Goal: Task Accomplishment & Management: Manage account settings

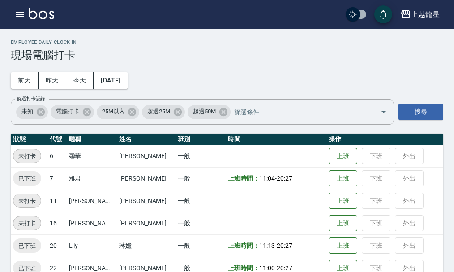
scroll to position [18, 0]
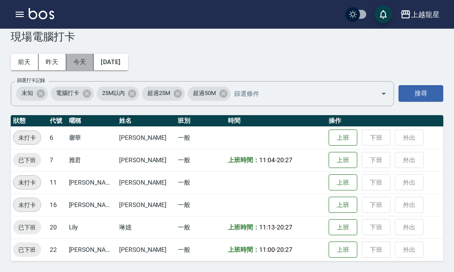
click at [81, 60] on button "今天" at bounding box center [80, 62] width 28 height 17
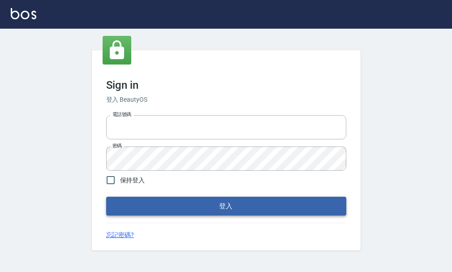
type input "25033354"
click at [216, 201] on button "登入" at bounding box center [226, 206] width 240 height 19
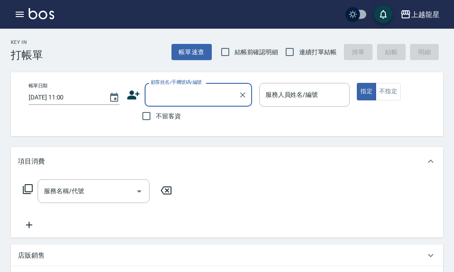
click at [17, 9] on button "button" at bounding box center [20, 14] width 18 height 18
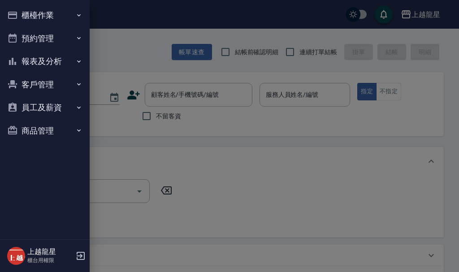
click at [21, 9] on button "櫃檯作業" at bounding box center [45, 15] width 82 height 23
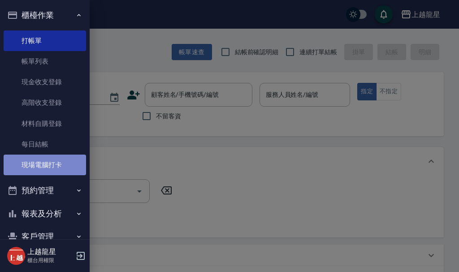
click at [44, 159] on link "現場電腦打卡" at bounding box center [45, 164] width 82 height 21
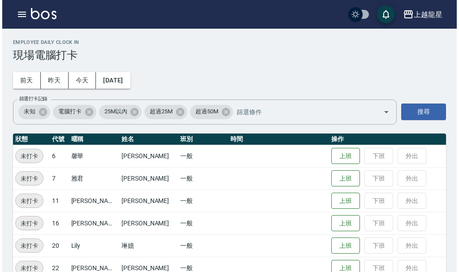
scroll to position [18, 0]
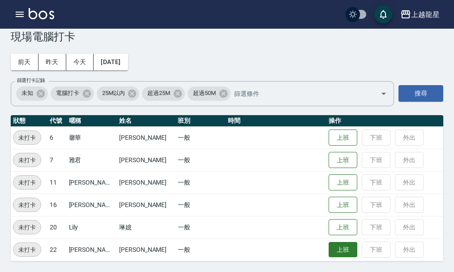
click at [329, 250] on button "上班" at bounding box center [343, 250] width 29 height 16
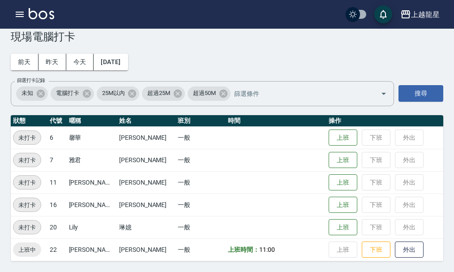
drag, startPoint x: 287, startPoint y: 159, endPoint x: 456, endPoint y: 284, distance: 210.7
click at [451, 271] on html "上越龍星 登出 櫃檯作業 打帳單 帳單列表 現金收支登錄 高階收支登錄 材料自購登錄 每日結帳 現場電腦打卡 預約管理 預約管理 單日預約紀錄 單週預約紀錄 …" at bounding box center [227, 127] width 454 height 290
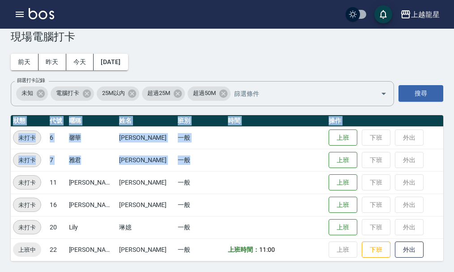
click at [279, 165] on td at bounding box center [276, 160] width 101 height 22
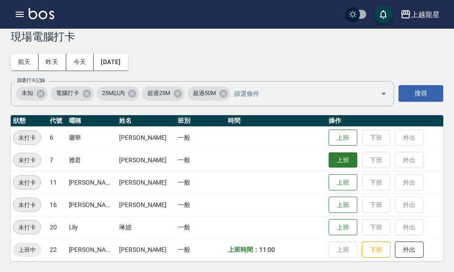
click at [342, 163] on button "上班" at bounding box center [343, 160] width 29 height 16
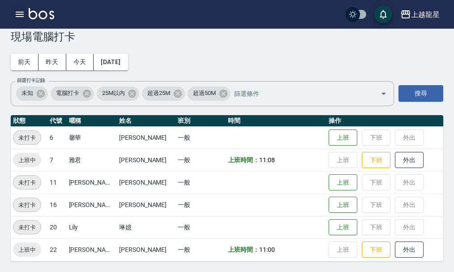
click at [23, 15] on icon "button" at bounding box center [20, 14] width 8 height 5
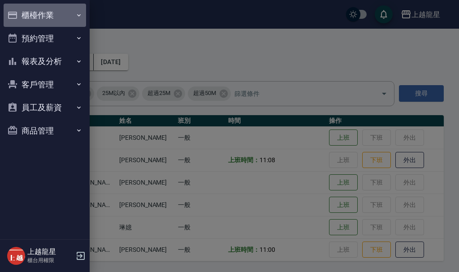
click at [23, 15] on button "櫃檯作業" at bounding box center [45, 15] width 82 height 23
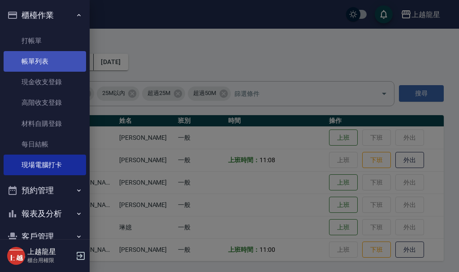
click at [43, 66] on link "帳單列表" at bounding box center [45, 61] width 82 height 21
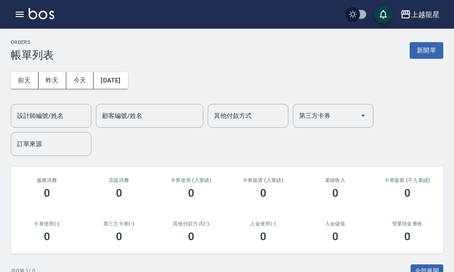
click at [20, 16] on icon "button" at bounding box center [19, 14] width 11 height 11
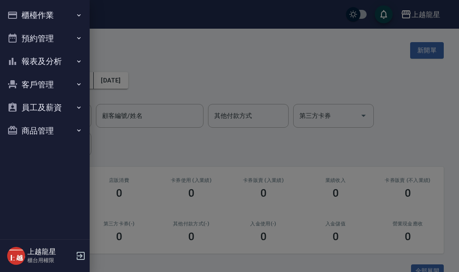
click at [41, 11] on button "櫃檯作業" at bounding box center [45, 15] width 82 height 23
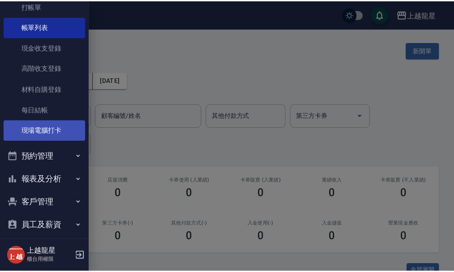
scroll to position [66, 0]
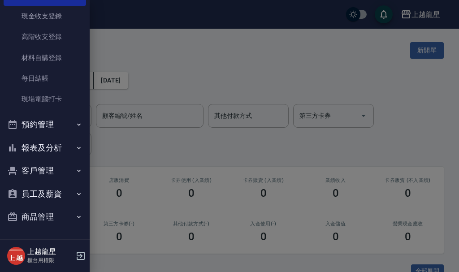
click at [57, 126] on button "預約管理" at bounding box center [45, 124] width 82 height 23
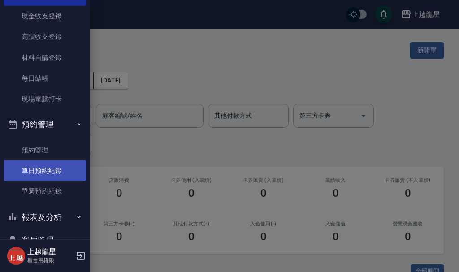
click at [55, 168] on link "單日預約紀錄" at bounding box center [45, 170] width 82 height 21
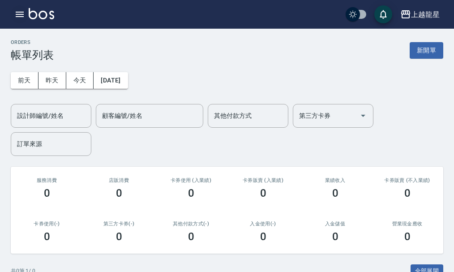
click at [20, 16] on icon "button" at bounding box center [19, 14] width 11 height 11
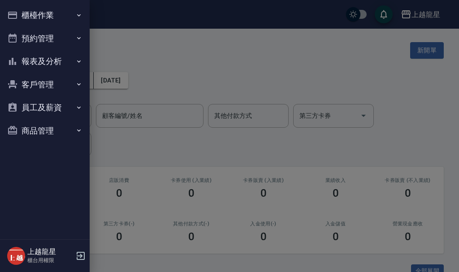
click at [41, 131] on button "商品管理" at bounding box center [45, 130] width 82 height 23
click at [126, 157] on div at bounding box center [229, 136] width 459 height 272
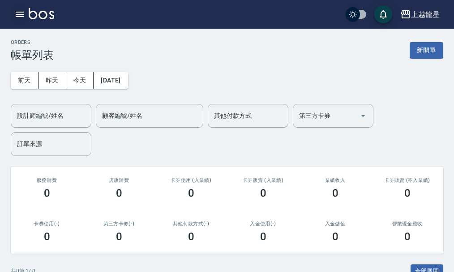
click at [17, 22] on button "button" at bounding box center [20, 14] width 18 height 18
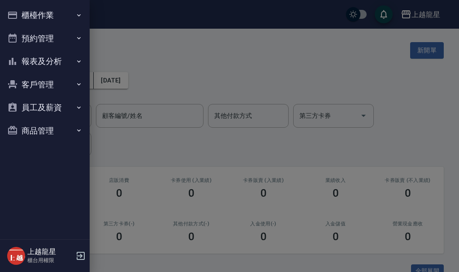
click at [37, 127] on button "商品管理" at bounding box center [45, 130] width 82 height 23
click at [41, 107] on button "員工及薪資" at bounding box center [45, 107] width 82 height 23
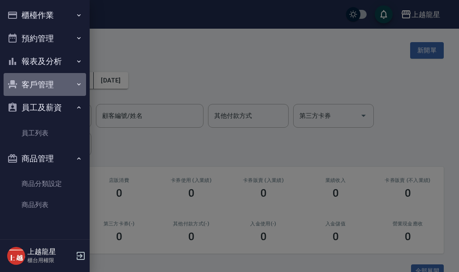
click at [46, 89] on button "客戶管理" at bounding box center [45, 84] width 82 height 23
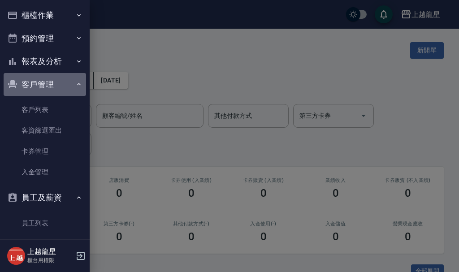
click at [50, 79] on button "客戶管理" at bounding box center [45, 84] width 82 height 23
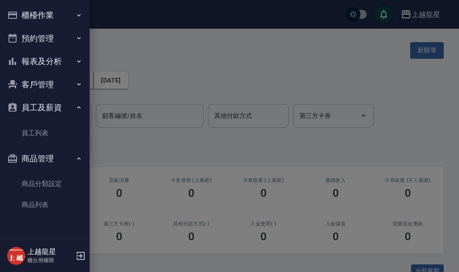
click at [50, 61] on button "報表及分析" at bounding box center [45, 61] width 82 height 23
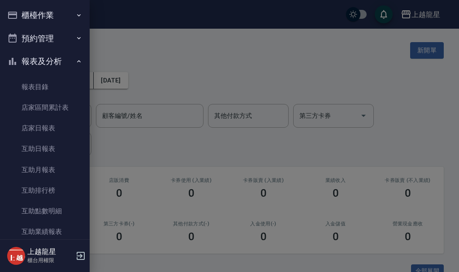
click at [34, 42] on button "預約管理" at bounding box center [45, 38] width 82 height 23
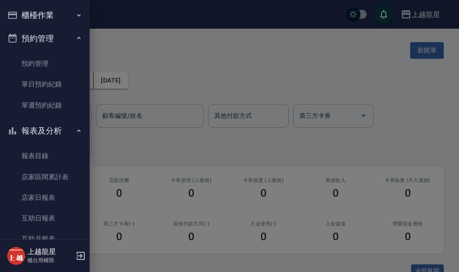
click at [46, 19] on button "櫃檯作業" at bounding box center [45, 15] width 82 height 23
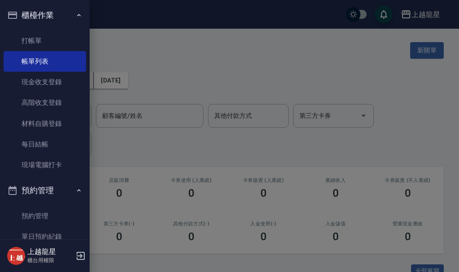
click at [147, 136] on div at bounding box center [229, 136] width 459 height 272
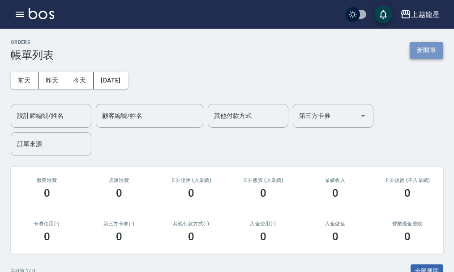
click at [439, 49] on button "新開單" at bounding box center [427, 50] width 34 height 17
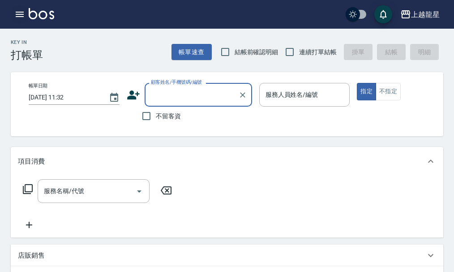
click at [20, 15] on icon "button" at bounding box center [20, 14] width 8 height 5
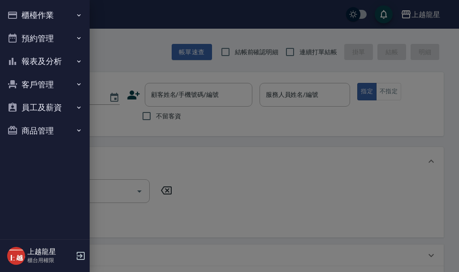
click at [56, 106] on button "員工及薪資" at bounding box center [45, 107] width 82 height 23
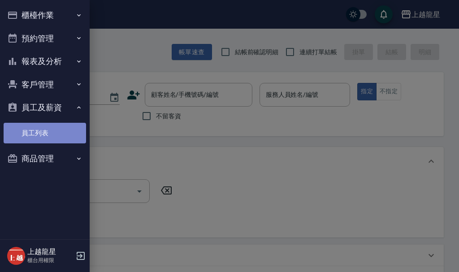
click at [55, 128] on link "員工列表" at bounding box center [45, 133] width 82 height 21
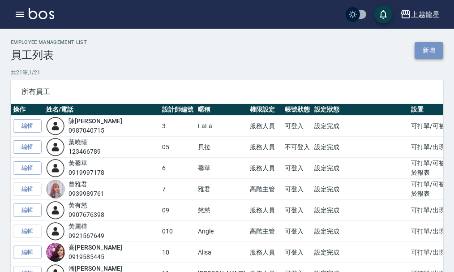
click at [433, 51] on link "新增" at bounding box center [429, 50] width 29 height 17
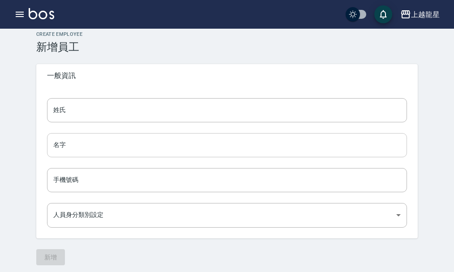
scroll to position [12, 0]
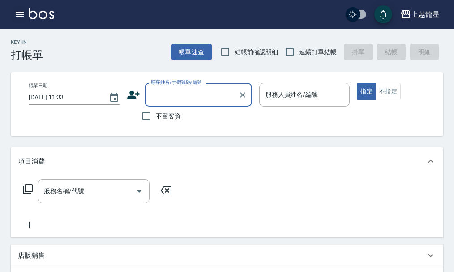
click at [12, 18] on button "button" at bounding box center [20, 14] width 18 height 18
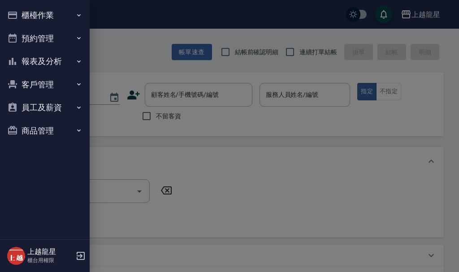
click at [43, 86] on button "客戶管理" at bounding box center [45, 84] width 82 height 23
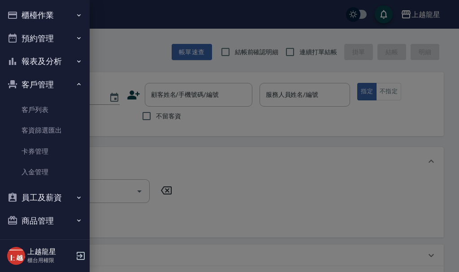
click at [34, 193] on button "員工及薪資" at bounding box center [45, 197] width 82 height 23
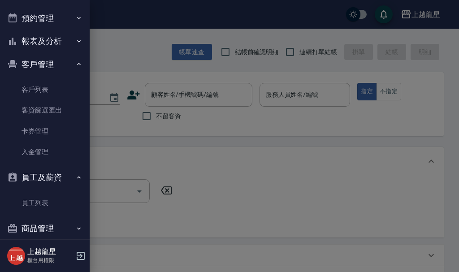
scroll to position [31, 0]
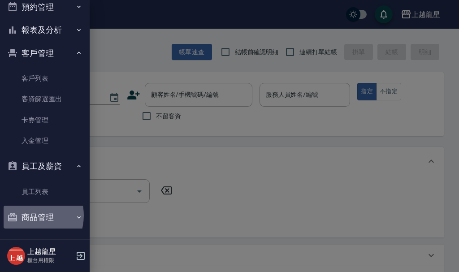
click at [29, 215] on button "商品管理" at bounding box center [45, 217] width 82 height 23
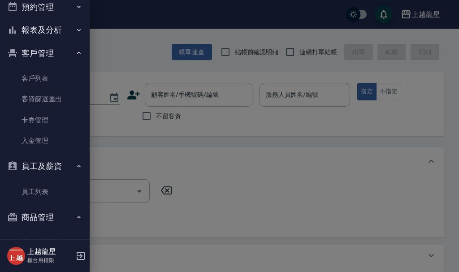
click at [34, 216] on button "商品管理" at bounding box center [45, 217] width 82 height 23
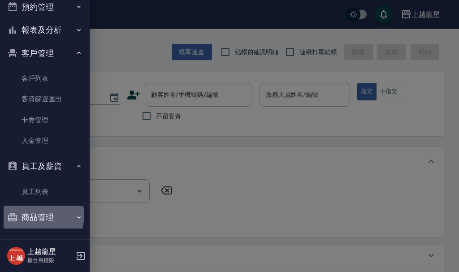
click at [38, 215] on button "商品管理" at bounding box center [45, 217] width 82 height 23
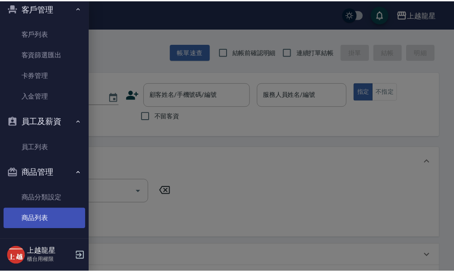
scroll to position [0, 0]
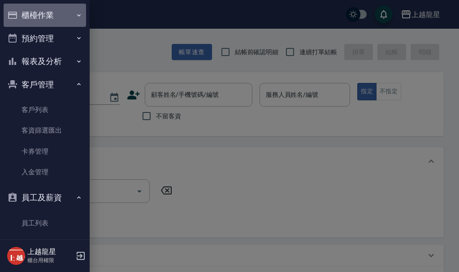
click at [55, 19] on button "櫃檯作業" at bounding box center [45, 15] width 82 height 23
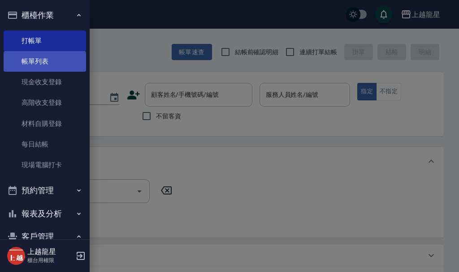
click at [52, 66] on link "帳單列表" at bounding box center [45, 61] width 82 height 21
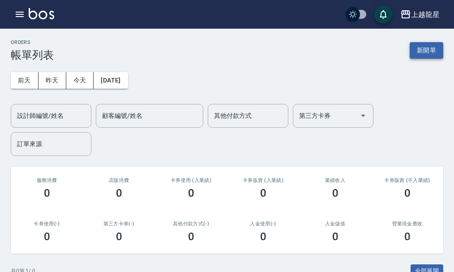
click at [417, 53] on button "新開單" at bounding box center [427, 50] width 34 height 17
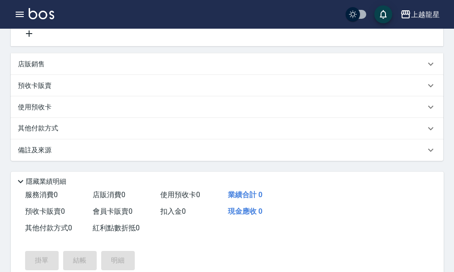
scroll to position [236, 0]
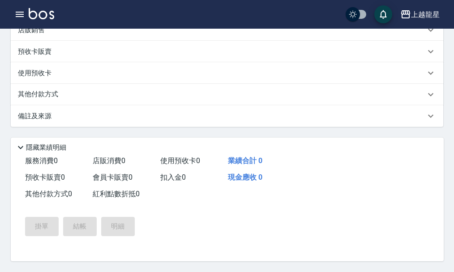
click at [42, 107] on div "備註及來源" at bounding box center [227, 115] width 433 height 21
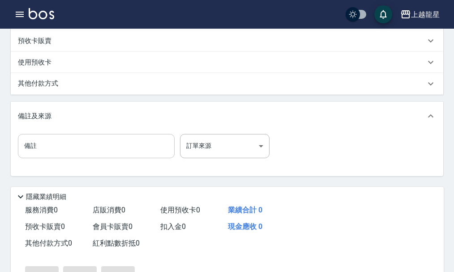
click at [101, 152] on input "備註" at bounding box center [96, 146] width 157 height 24
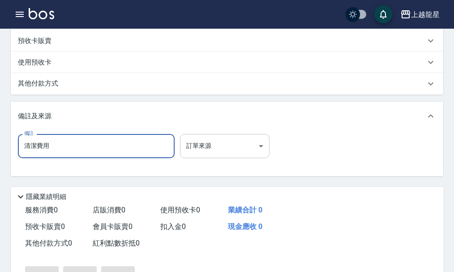
type input "清潔費用"
click at [199, 156] on body "上越龍星 登出 櫃檯作業 打帳單 帳單列表 現金收支登錄 高階收支登錄 材料自購登錄 每日結帳 現場電腦打卡 預約管理 預約管理 單日預約紀錄 單週預約紀錄 …" at bounding box center [227, 42] width 454 height 557
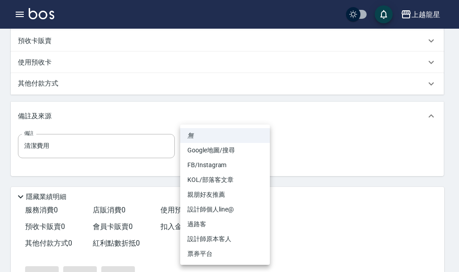
click at [318, 148] on div at bounding box center [229, 136] width 459 height 272
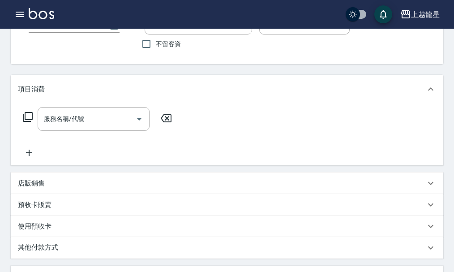
scroll to position [0, 0]
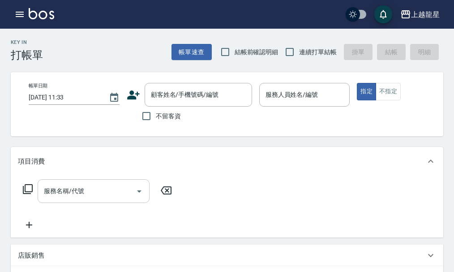
click at [99, 192] on input "服務名稱/代號" at bounding box center [87, 191] width 90 height 16
click at [144, 115] on input "不留客資" at bounding box center [146, 116] width 19 height 19
checkbox input "true"
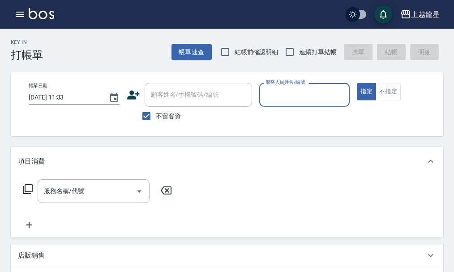
click at [297, 90] on input "服務人員姓名/編號" at bounding box center [304, 95] width 83 height 16
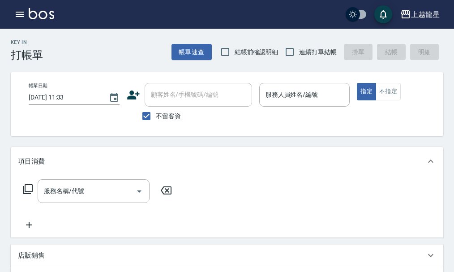
click at [181, 116] on div "不留客資" at bounding box center [189, 116] width 125 height 19
click at [26, 16] on button "button" at bounding box center [20, 14] width 18 height 18
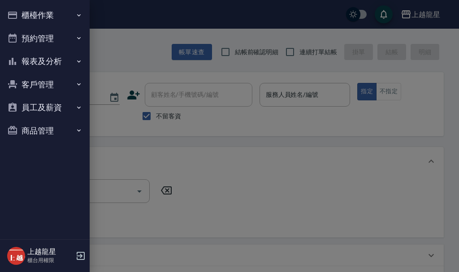
click at [135, 129] on div at bounding box center [229, 136] width 459 height 272
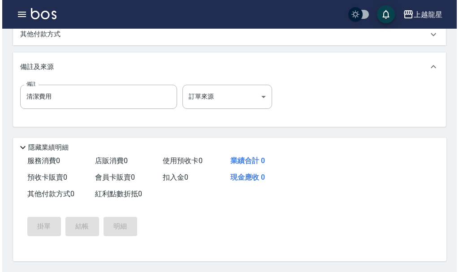
scroll to position [275, 0]
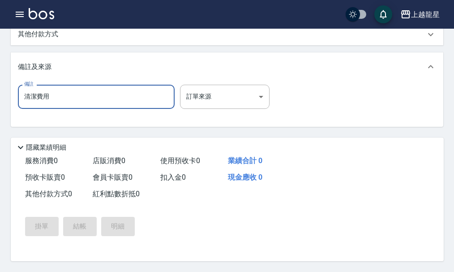
drag, startPoint x: 27, startPoint y: 93, endPoint x: 154, endPoint y: 112, distance: 128.6
click at [154, 112] on div "備註 清潔費用 備註 訂單來源 ​ 訂單來源" at bounding box center [227, 102] width 418 height 35
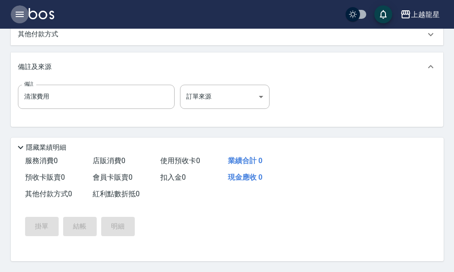
click at [21, 18] on icon "button" at bounding box center [19, 14] width 11 height 11
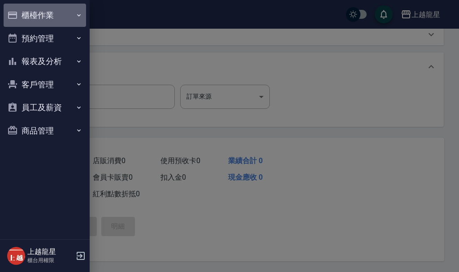
click at [36, 20] on button "櫃檯作業" at bounding box center [45, 15] width 82 height 23
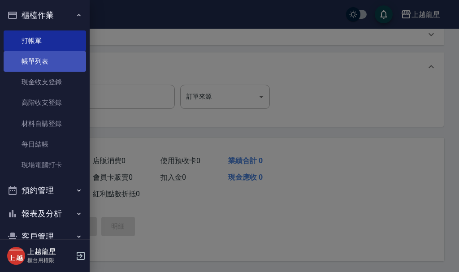
click at [36, 64] on link "帳單列表" at bounding box center [45, 61] width 82 height 21
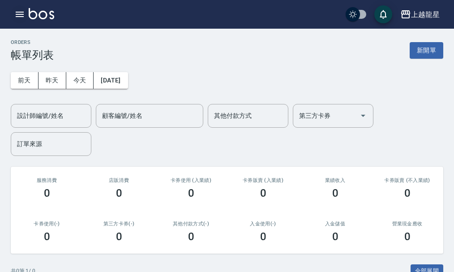
click at [17, 13] on icon "button" at bounding box center [19, 14] width 11 height 11
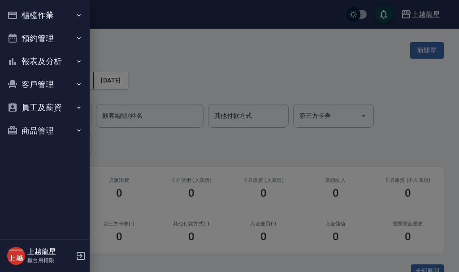
click at [44, 13] on button "櫃檯作業" at bounding box center [45, 15] width 82 height 23
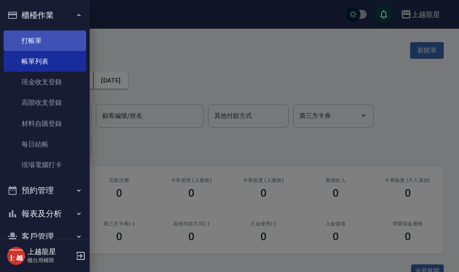
click at [45, 33] on link "打帳單" at bounding box center [45, 40] width 82 height 21
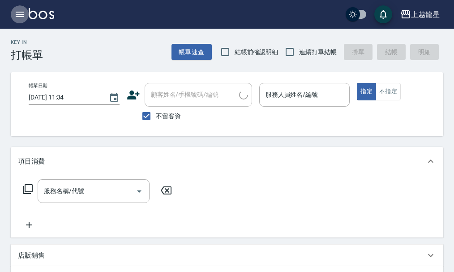
click at [19, 10] on icon "button" at bounding box center [19, 14] width 11 height 11
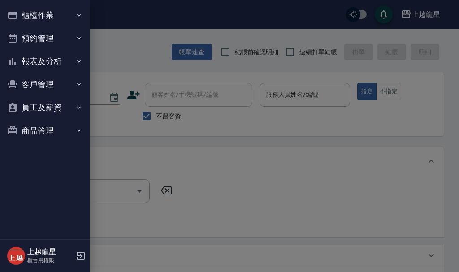
click at [28, 17] on button "櫃檯作業" at bounding box center [45, 15] width 82 height 23
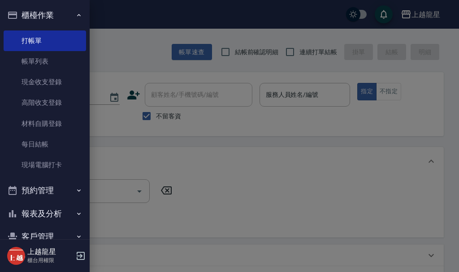
click at [120, 51] on div at bounding box center [229, 136] width 459 height 272
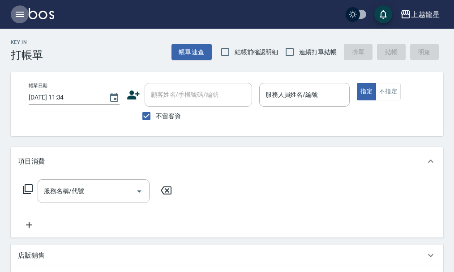
click at [19, 12] on icon "button" at bounding box center [20, 14] width 8 height 5
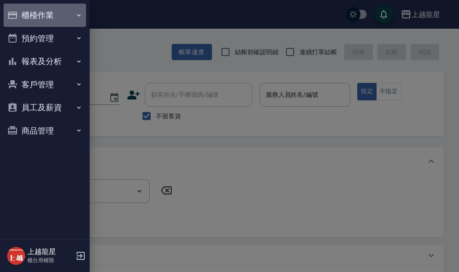
click at [34, 14] on button "櫃檯作業" at bounding box center [45, 15] width 82 height 23
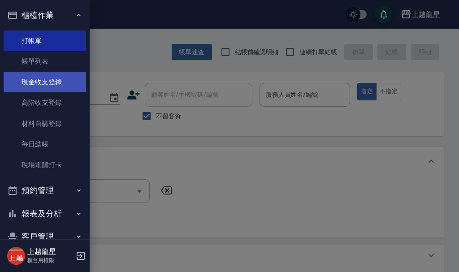
click at [35, 77] on link "現金收支登錄" at bounding box center [45, 82] width 82 height 21
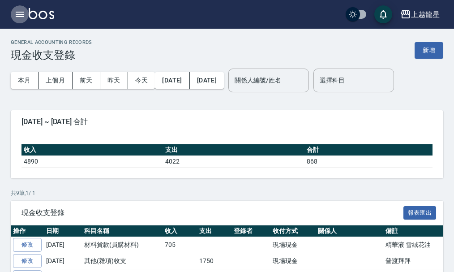
click at [15, 15] on icon "button" at bounding box center [19, 14] width 11 height 11
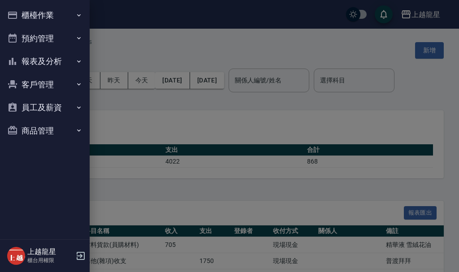
click at [31, 9] on button "櫃檯作業" at bounding box center [45, 15] width 82 height 23
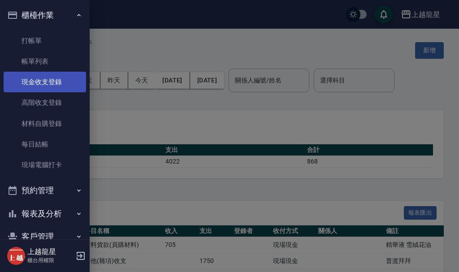
click at [43, 73] on link "現金收支登錄" at bounding box center [45, 82] width 82 height 21
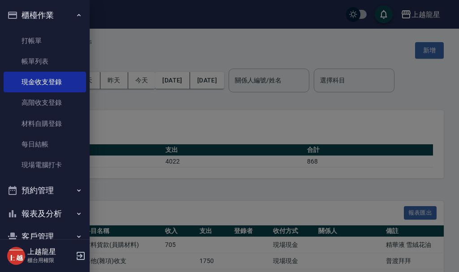
click at [274, 148] on div at bounding box center [229, 136] width 459 height 272
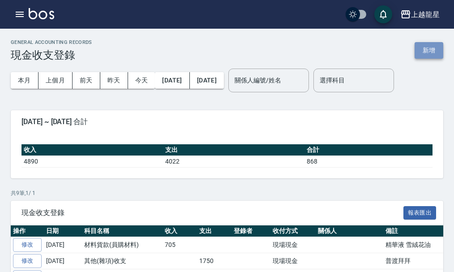
click at [425, 47] on button "新增" at bounding box center [429, 50] width 29 height 17
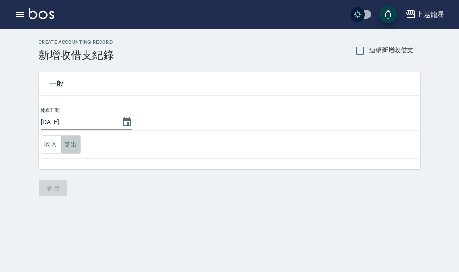
click at [62, 146] on button "支出" at bounding box center [70, 144] width 20 height 18
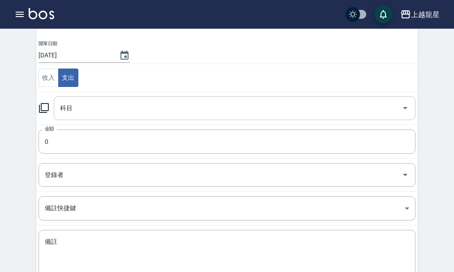
scroll to position [124, 0]
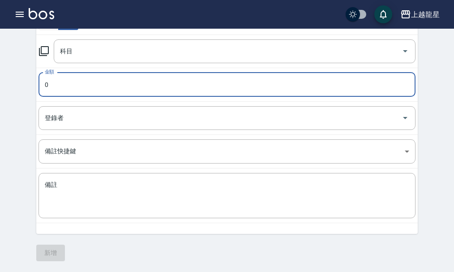
click at [71, 86] on input "0" at bounding box center [227, 85] width 377 height 24
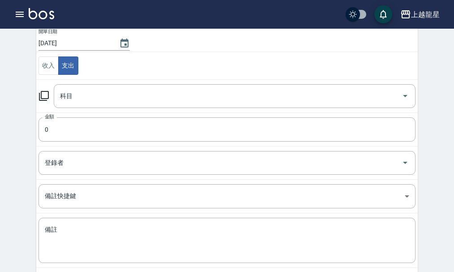
click at [40, 99] on icon at bounding box center [44, 95] width 11 height 11
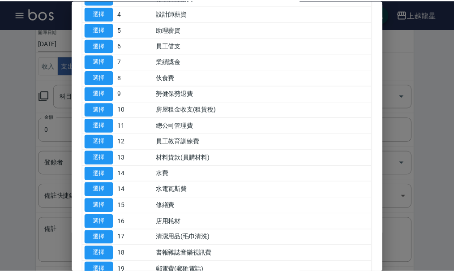
scroll to position [134, 0]
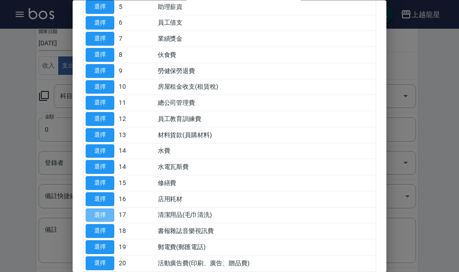
click at [105, 216] on button "選擇" at bounding box center [100, 215] width 29 height 14
type input "17 清潔用品(毛巾清洗)"
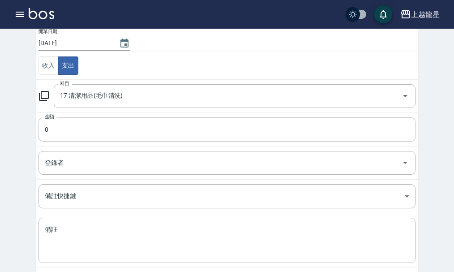
click at [60, 132] on input "0" at bounding box center [227, 129] width 377 height 24
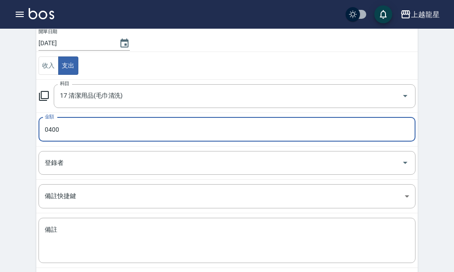
click at [48, 129] on input "0400" at bounding box center [227, 129] width 377 height 24
type input "400"
click at [57, 236] on textarea "備註" at bounding box center [227, 240] width 365 height 30
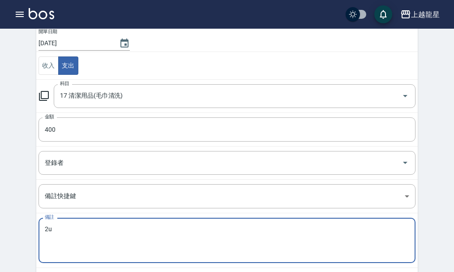
type textarea "2"
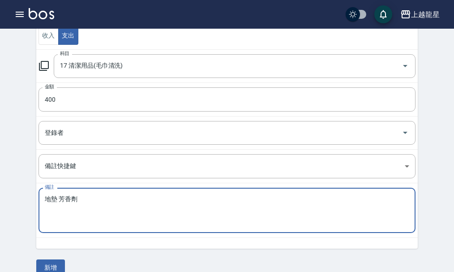
scroll to position [124, 0]
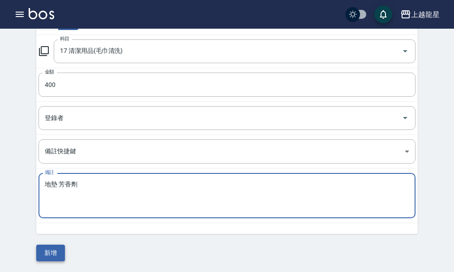
type textarea "地墊 芳香劑"
click at [55, 259] on button "新增" at bounding box center [50, 253] width 29 height 17
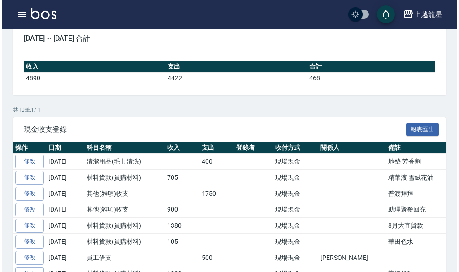
scroll to position [160, 0]
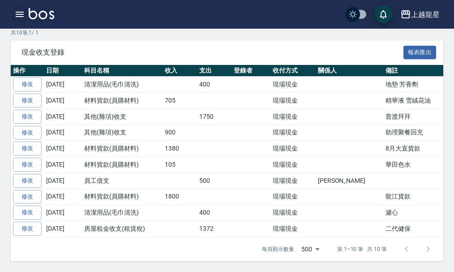
click at [26, 16] on button "button" at bounding box center [20, 14] width 18 height 18
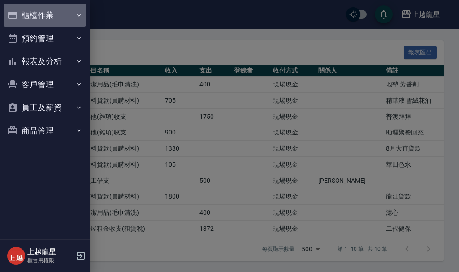
drag, startPoint x: 30, startPoint y: 16, endPoint x: 35, endPoint y: 9, distance: 8.3
click at [35, 9] on button "櫃檯作業" at bounding box center [45, 15] width 82 height 23
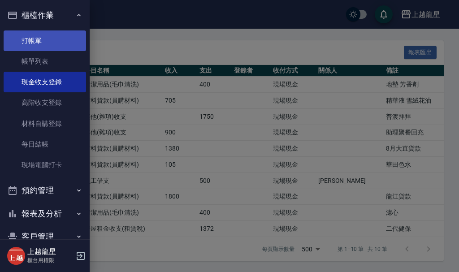
click at [32, 45] on link "打帳單" at bounding box center [45, 40] width 82 height 21
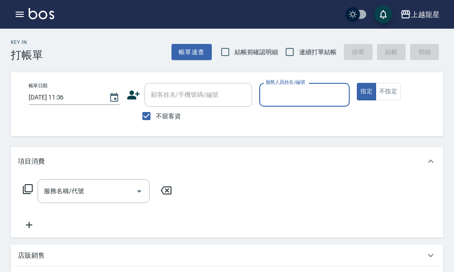
click at [21, 15] on icon "button" at bounding box center [20, 14] width 8 height 5
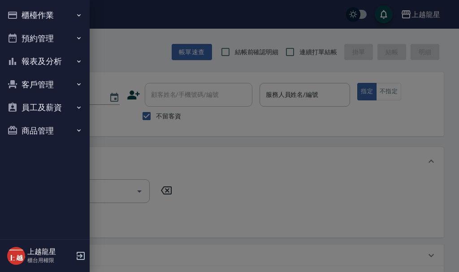
click at [40, 86] on button "客戶管理" at bounding box center [45, 84] width 82 height 23
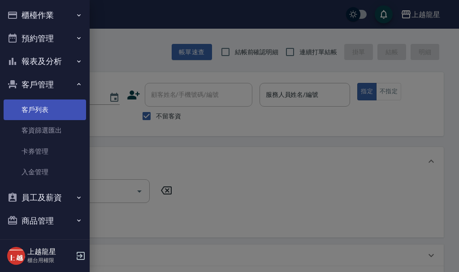
click at [37, 117] on link "客戶列表" at bounding box center [45, 109] width 82 height 21
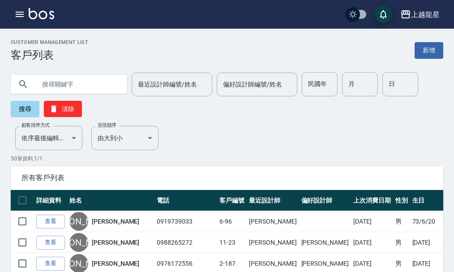
click at [74, 80] on input "text" at bounding box center [78, 84] width 84 height 24
click at [32, 106] on button "搜尋" at bounding box center [25, 109] width 29 height 16
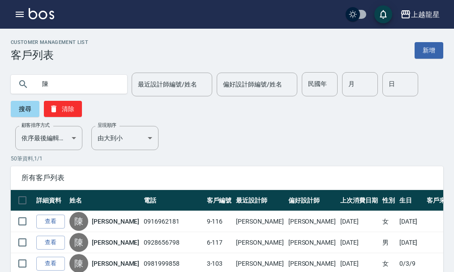
click at [82, 80] on input "陳" at bounding box center [78, 84] width 84 height 24
click at [37, 106] on button "搜尋" at bounding box center [25, 109] width 29 height 16
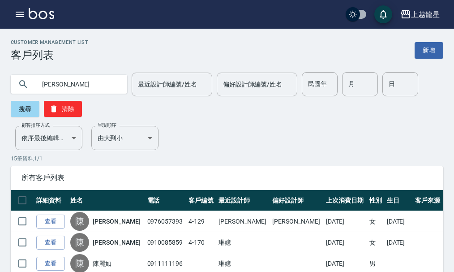
click at [63, 82] on input "[PERSON_NAME]" at bounding box center [78, 84] width 84 height 24
type input "陳"
click at [20, 10] on icon "button" at bounding box center [19, 14] width 11 height 11
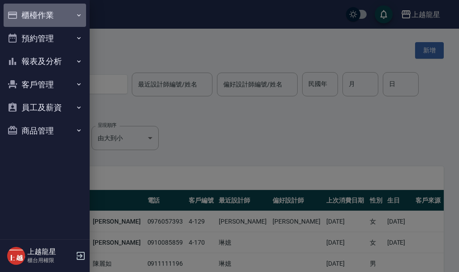
click at [20, 10] on button "櫃檯作業" at bounding box center [45, 15] width 82 height 23
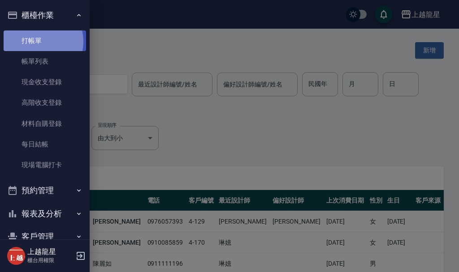
click at [37, 41] on link "打帳單" at bounding box center [45, 40] width 82 height 21
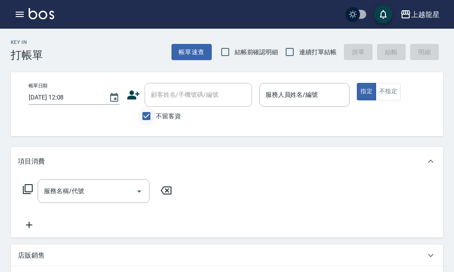
click at [151, 115] on input "不留客資" at bounding box center [146, 116] width 19 height 19
checkbox input "false"
click at [179, 96] on div "顧客姓名/手機號碼/編號 顧客姓名/手機號碼/編號" at bounding box center [198, 95] width 107 height 24
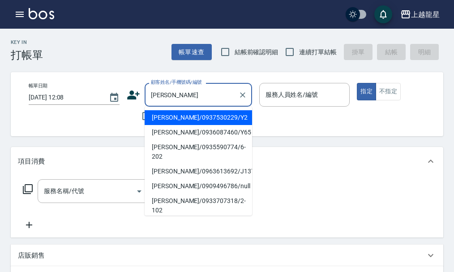
click at [197, 167] on li "[PERSON_NAME]/0963613692/J137" at bounding box center [198, 171] width 107 height 15
type input "[PERSON_NAME]/0963613692/J137"
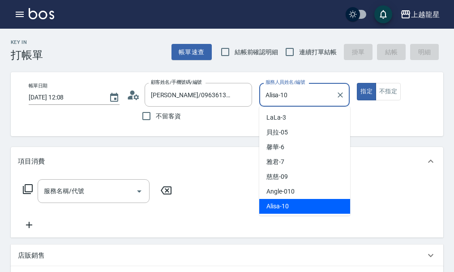
click at [302, 94] on input "Alisa-10" at bounding box center [297, 95] width 69 height 16
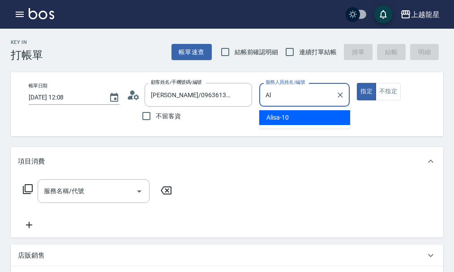
type input "A"
type input "雅君-7"
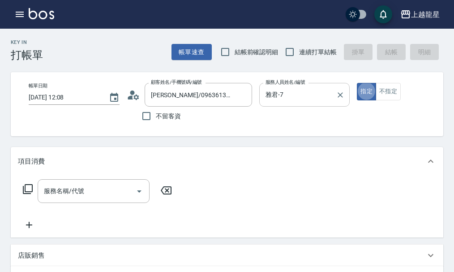
type button "true"
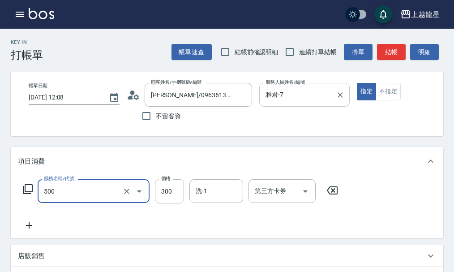
type input "一般洗髮(500)"
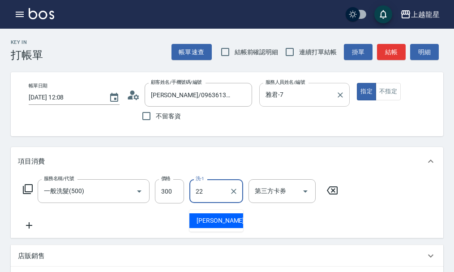
type input "2"
type input "[PERSON_NAME]-22"
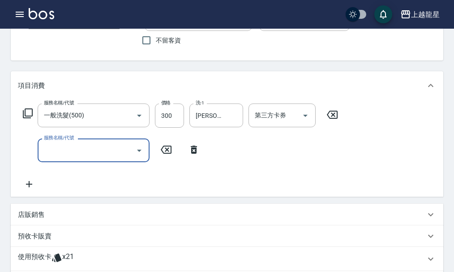
scroll to position [224, 0]
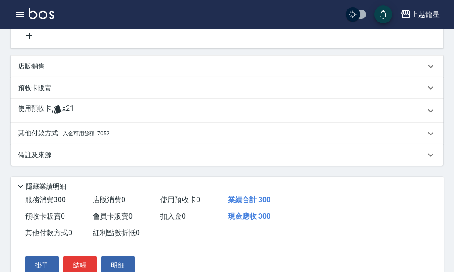
click at [94, 144] on div "其他付款方式 入金可用餘額: 7052" at bounding box center [227, 133] width 433 height 21
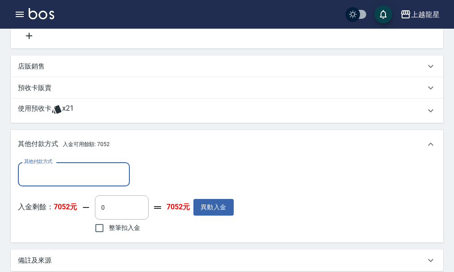
scroll to position [0, 0]
click at [101, 236] on input "整筆扣入金" at bounding box center [99, 228] width 19 height 19
checkbox input "true"
type input "300"
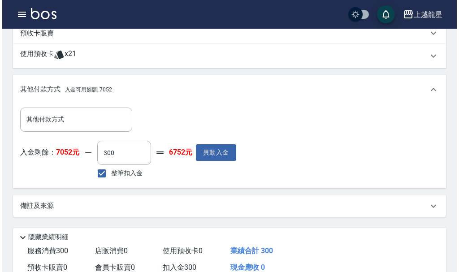
scroll to position [358, 0]
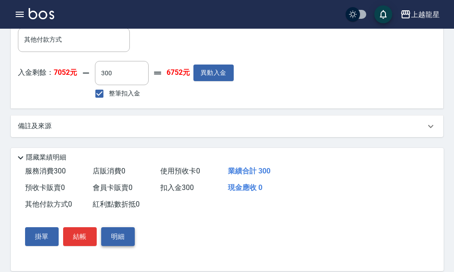
click at [116, 246] on button "明細" at bounding box center [118, 236] width 34 height 19
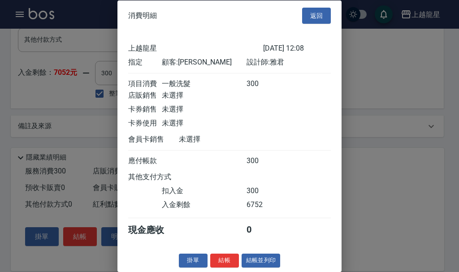
scroll to position [15, 0]
click at [260, 257] on button "結帳並列印" at bounding box center [260, 260] width 39 height 14
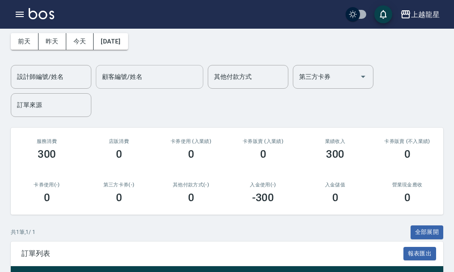
scroll to position [90, 0]
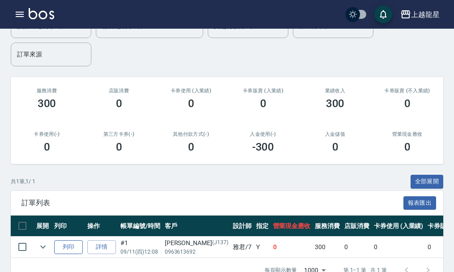
click at [77, 250] on button "列印" at bounding box center [68, 247] width 29 height 14
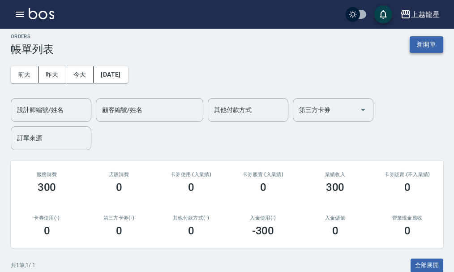
scroll to position [0, 0]
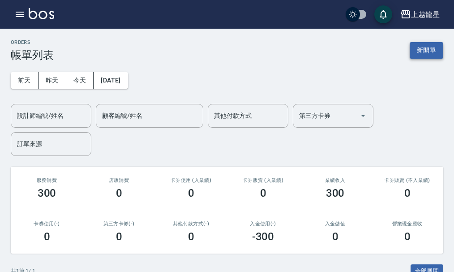
click at [431, 52] on button "新開單" at bounding box center [427, 50] width 34 height 17
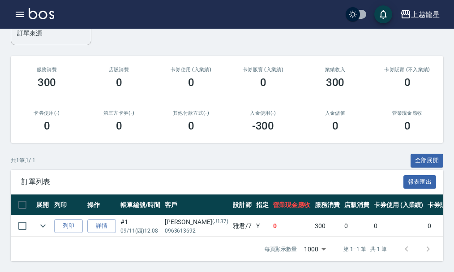
scroll to position [117, 0]
click at [71, 222] on button "列印" at bounding box center [68, 226] width 29 height 14
click at [44, 224] on icon "expand row" at bounding box center [42, 225] width 5 height 3
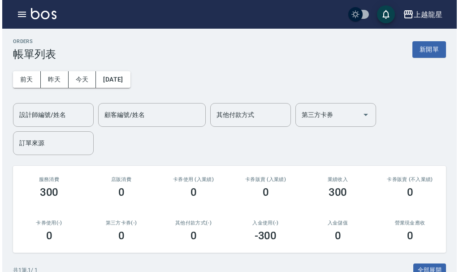
scroll to position [0, 0]
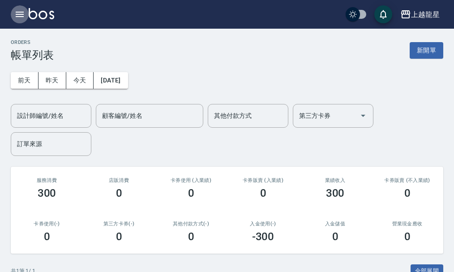
click at [17, 11] on icon "button" at bounding box center [19, 14] width 11 height 11
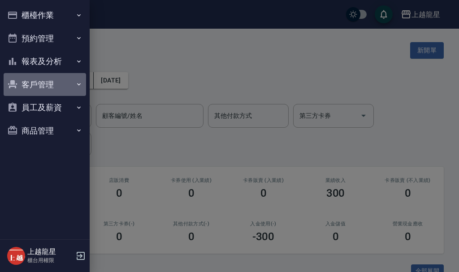
click at [49, 77] on button "客戶管理" at bounding box center [45, 84] width 82 height 23
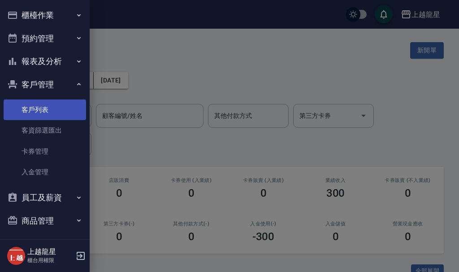
click at [66, 108] on link "客戶列表" at bounding box center [45, 109] width 82 height 21
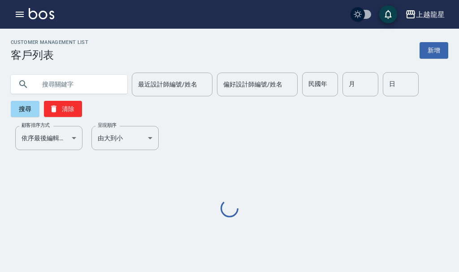
click at [95, 80] on input "text" at bounding box center [78, 84] width 84 height 24
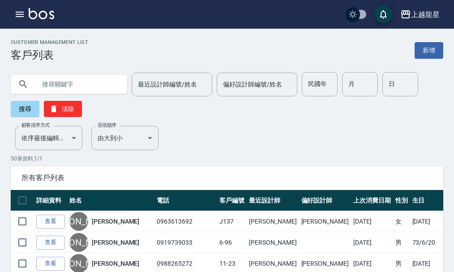
type input "ㄨ"
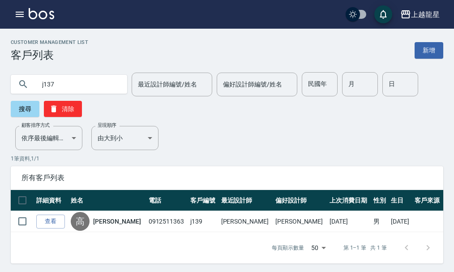
type input "j137"
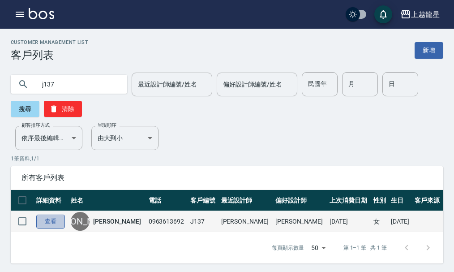
click at [60, 223] on link "查看" at bounding box center [50, 222] width 29 height 14
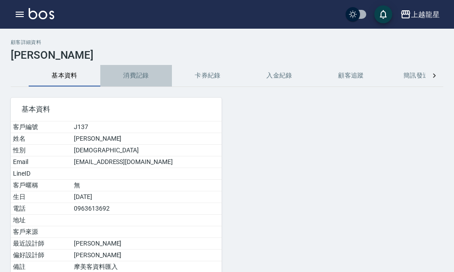
click at [145, 72] on button "消費記錄" at bounding box center [136, 75] width 72 height 21
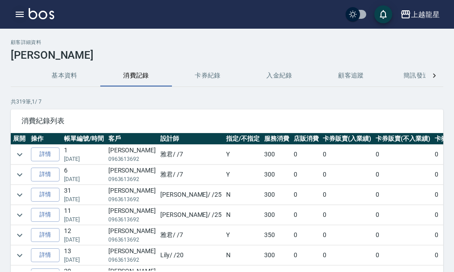
click at [24, 12] on icon "button" at bounding box center [19, 14] width 11 height 11
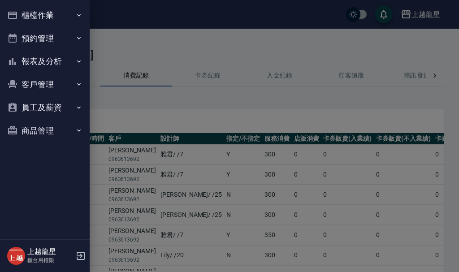
click at [25, 21] on button "櫃檯作業" at bounding box center [45, 15] width 82 height 23
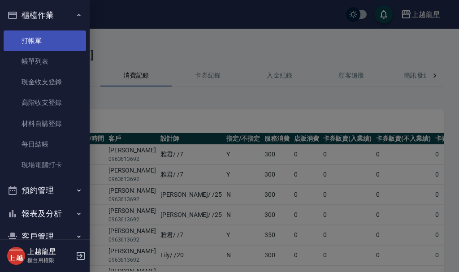
click at [39, 46] on link "打帳單" at bounding box center [45, 40] width 82 height 21
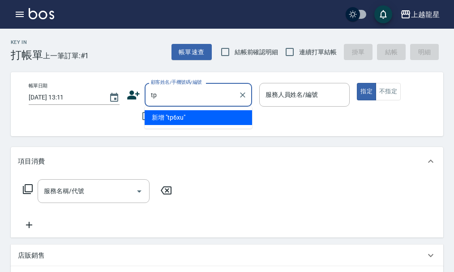
type input "t"
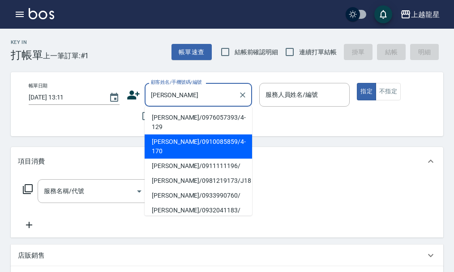
click at [167, 134] on li "[PERSON_NAME]/0910085859/4-170" at bounding box center [198, 146] width 107 height 24
type input "[PERSON_NAME]/0910085859/4-170"
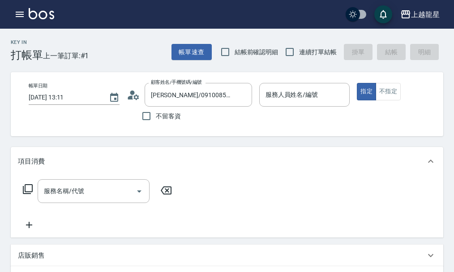
click at [134, 93] on circle at bounding box center [132, 92] width 4 height 4
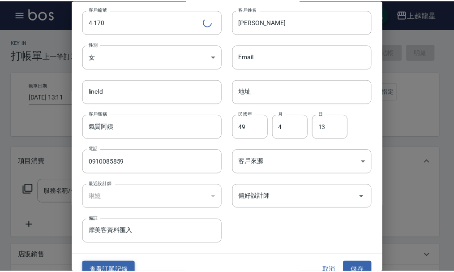
scroll to position [39, 0]
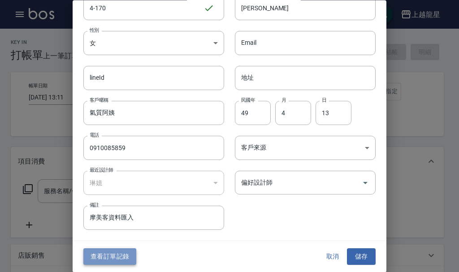
click at [109, 258] on button "查看訂單記錄" at bounding box center [109, 257] width 53 height 17
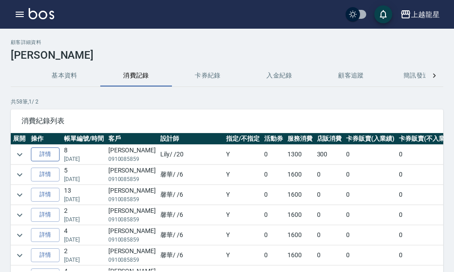
click at [58, 150] on link "詳情" at bounding box center [45, 154] width 29 height 14
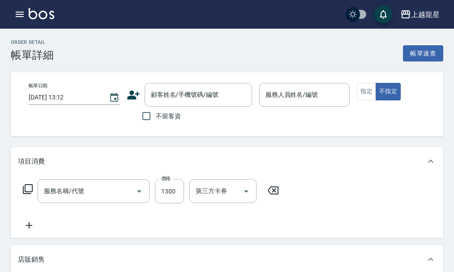
type input "[DATE] 14:08"
type input "Lily-20"
type input "染髮根3公分內(401)"
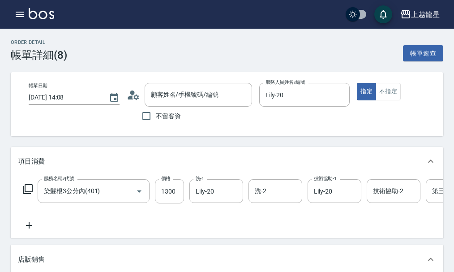
type input "頭皮隔離"
type input "[PERSON_NAME]/0910085859/4-170"
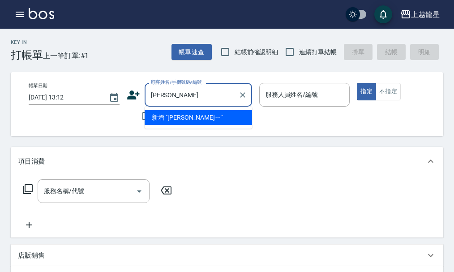
type input "[PERSON_NAME]"
